Goal: Navigation & Orientation: Find specific page/section

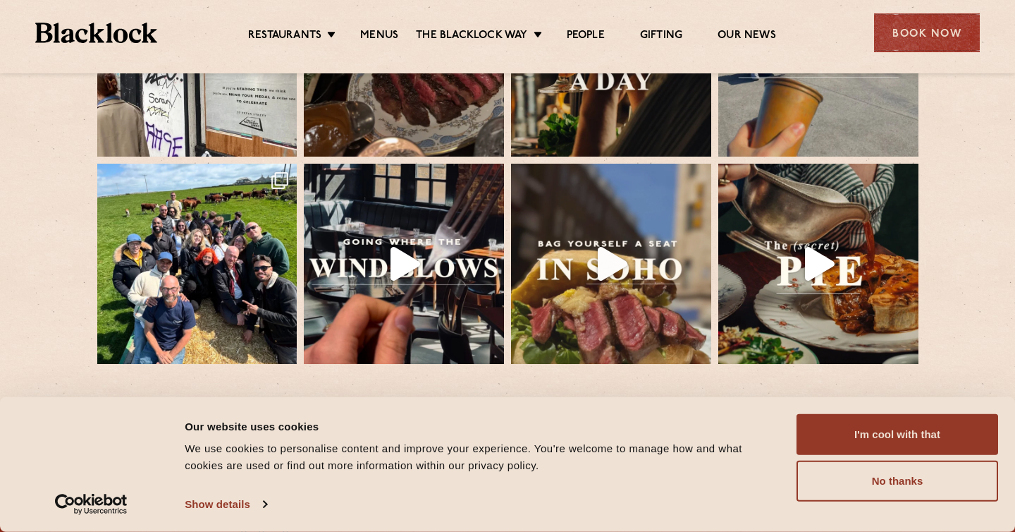
scroll to position [3147, 0]
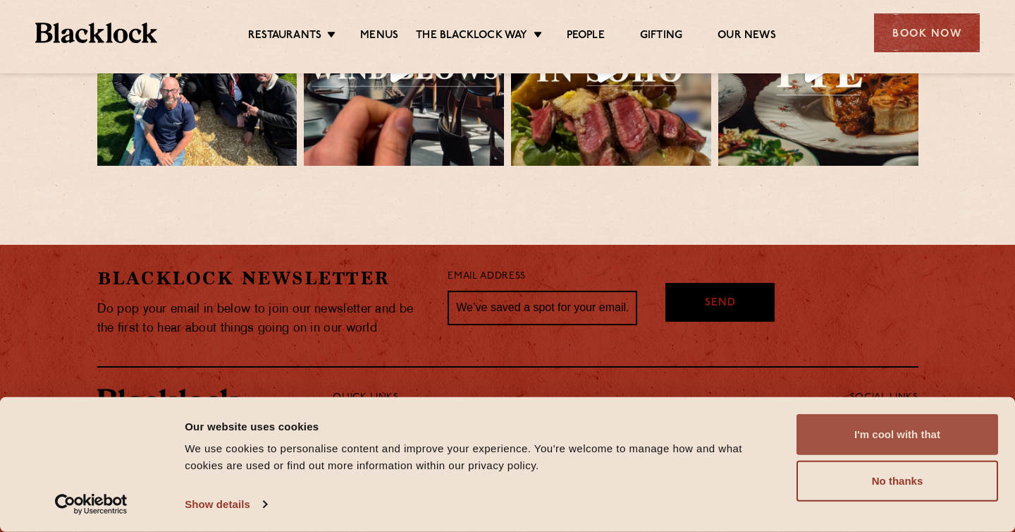
click at [844, 429] on button "I'm cool with that" at bounding box center [898, 434] width 202 height 41
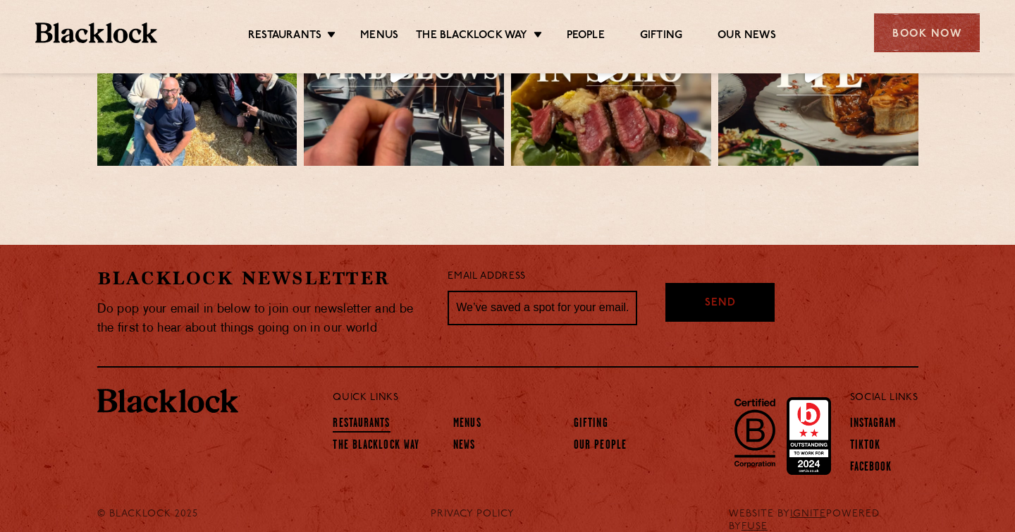
click at [379, 417] on link "Restaurants" at bounding box center [361, 425] width 57 height 16
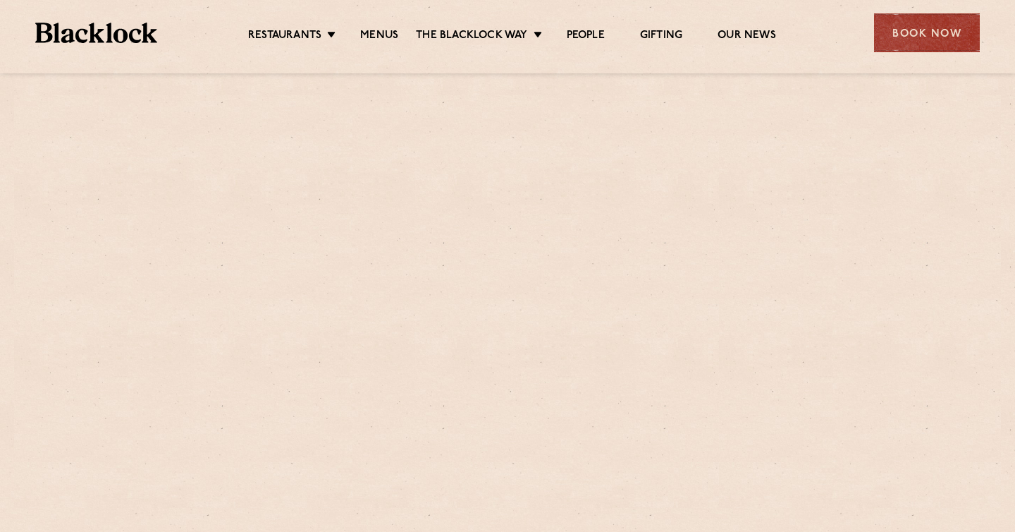
click at [128, 37] on img at bounding box center [96, 33] width 122 height 20
